Goal: Transaction & Acquisition: Purchase product/service

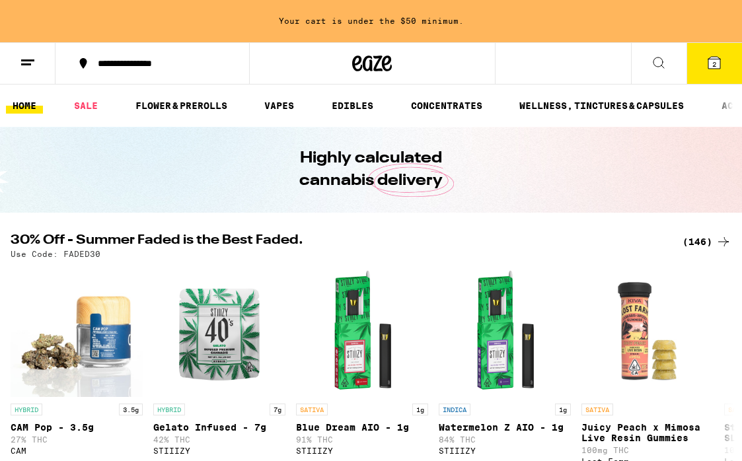
click at [699, 67] on button "2" at bounding box center [713, 63] width 55 height 41
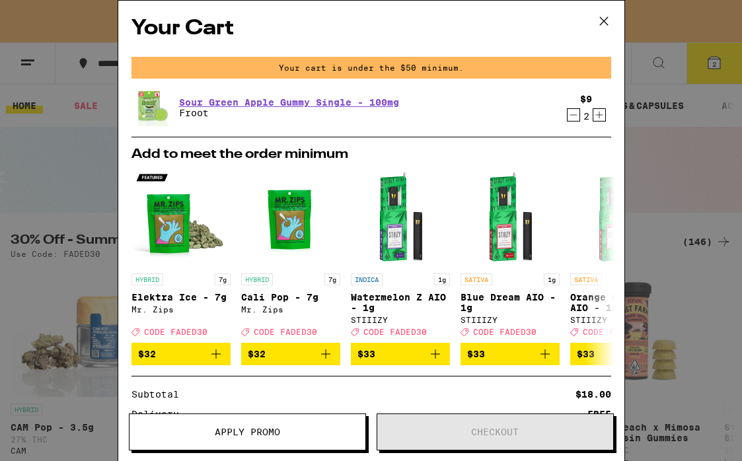
click at [571, 115] on icon "Decrement" at bounding box center [572, 115] width 7 height 0
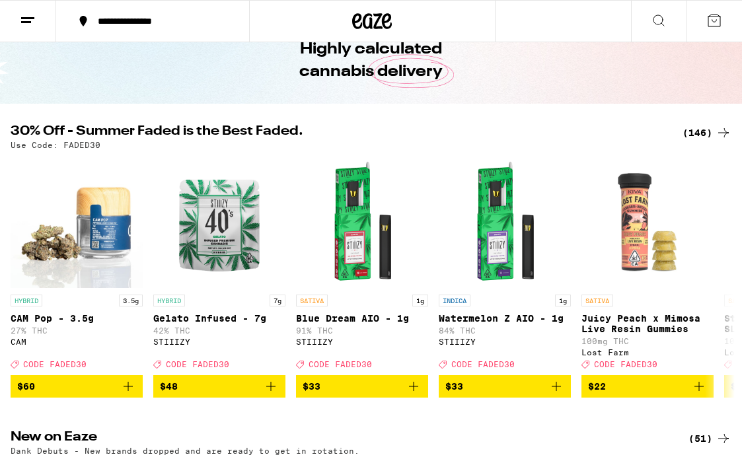
scroll to position [67, 0]
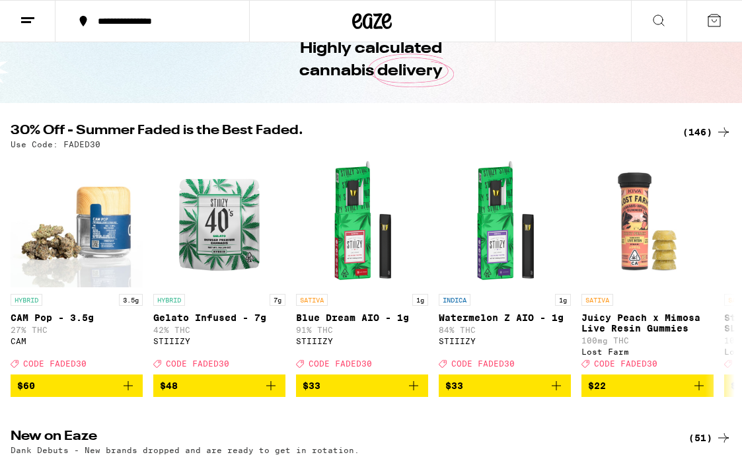
click at [704, 127] on div "(146)" at bounding box center [706, 132] width 49 height 16
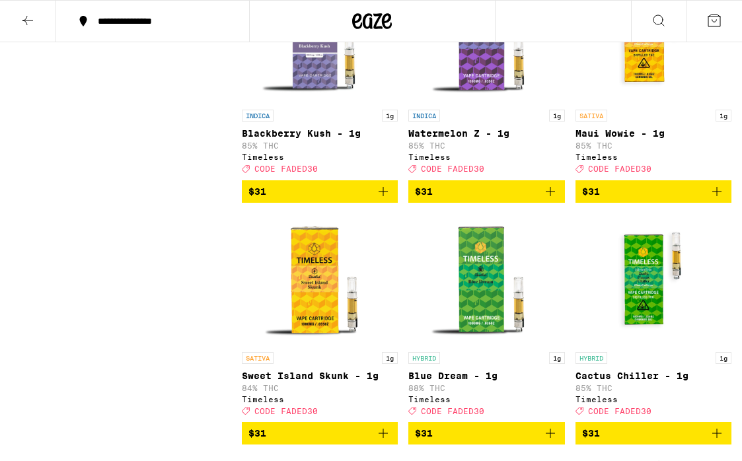
scroll to position [7962, 0]
